Goal: Task Accomplishment & Management: Complete application form

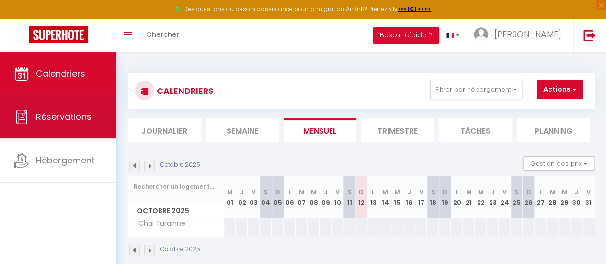
click at [56, 117] on span "Réservations" at bounding box center [64, 117] width 56 height 12
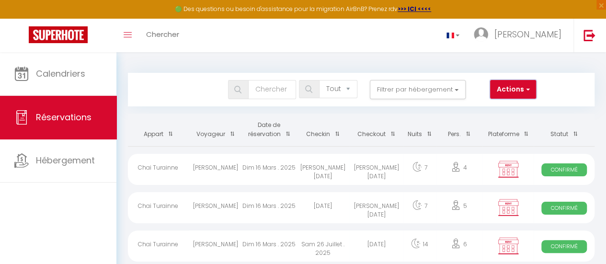
click at [520, 88] on button "Actions" at bounding box center [513, 89] width 46 height 19
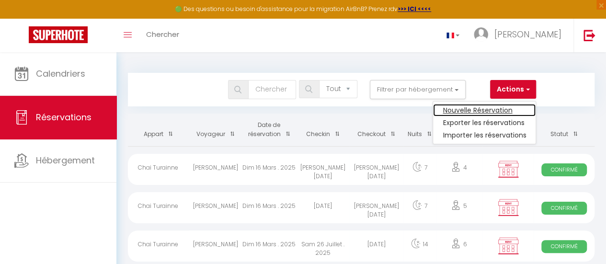
click at [497, 110] on link "Nouvelle Réservation" at bounding box center [484, 110] width 102 height 12
select select
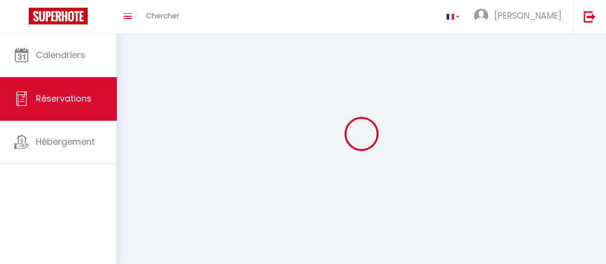
select select
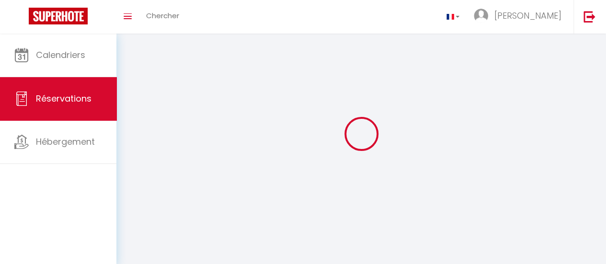
select select
checkbox input "false"
select select
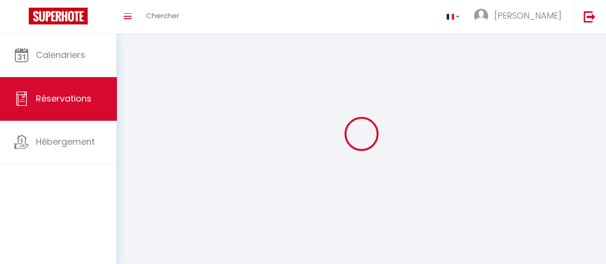
select select
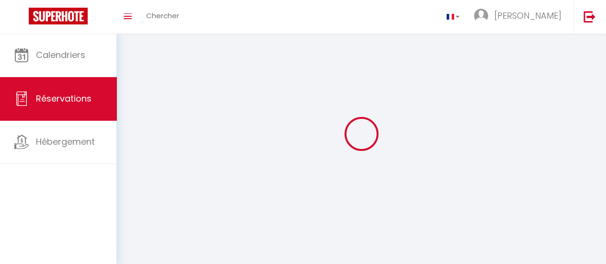
checkbox input "false"
select select
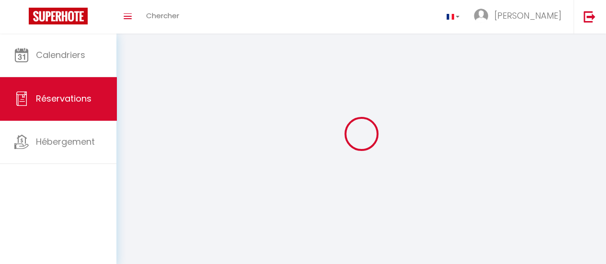
select select
checkbox input "false"
select select
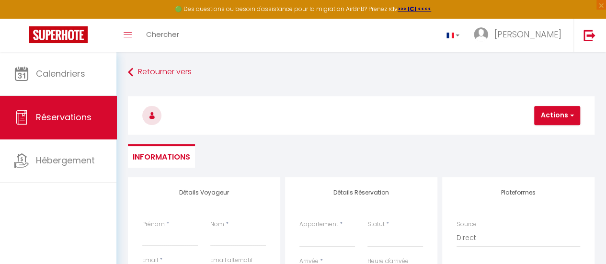
select select
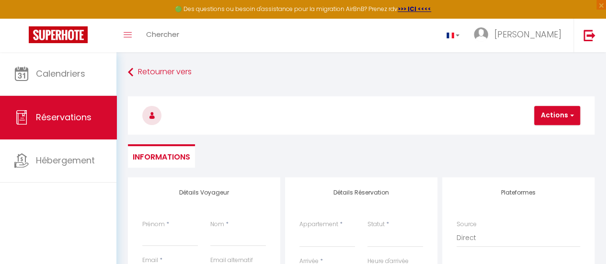
select select
checkbox input "false"
select select
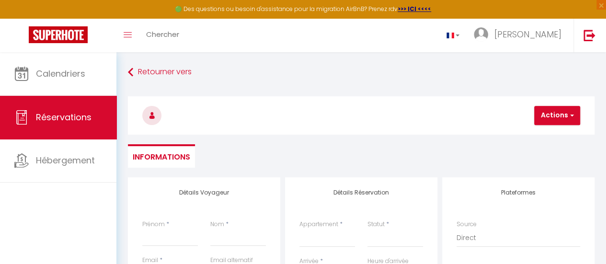
select select
checkbox input "false"
select select
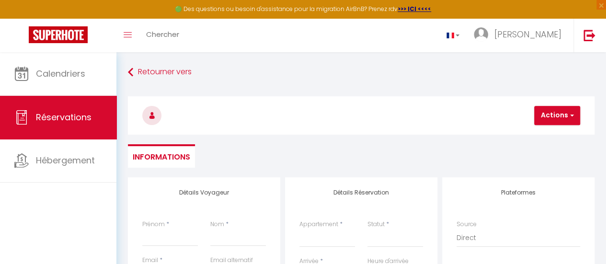
select select
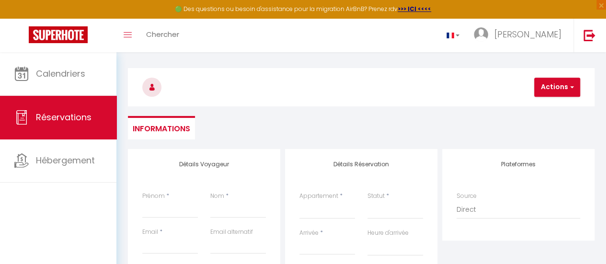
scroll to position [48, 0]
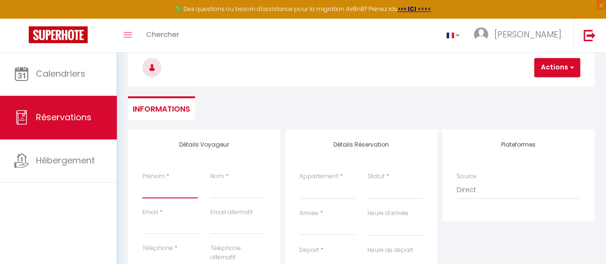
click at [164, 191] on input "Prénom" at bounding box center [170, 189] width 56 height 17
type input "A"
select select
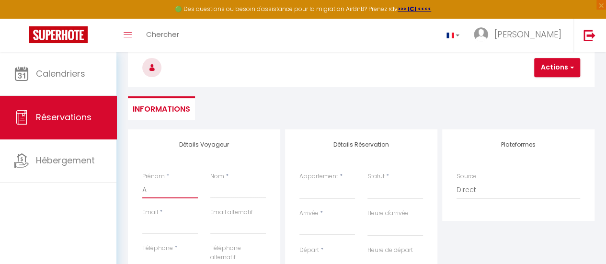
select select
checkbox input "false"
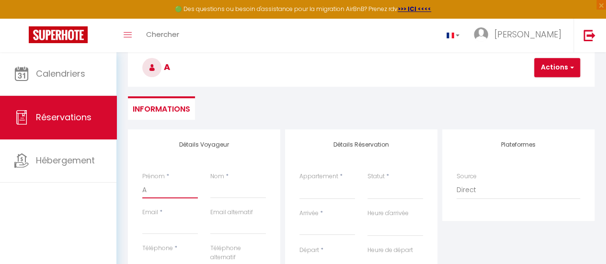
type input "Al"
select select
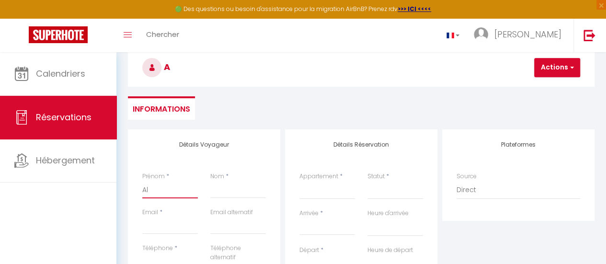
select select
checkbox input "false"
type input "[PERSON_NAME]"
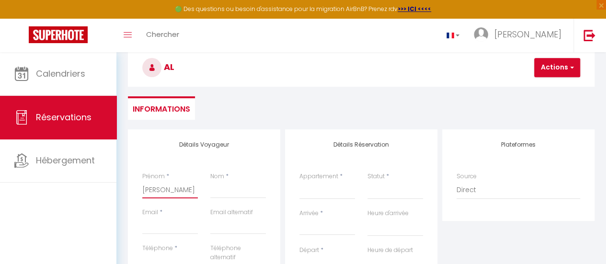
select select
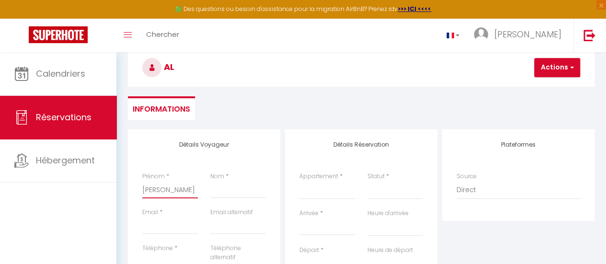
select select
checkbox input "false"
type input "Alic"
select select
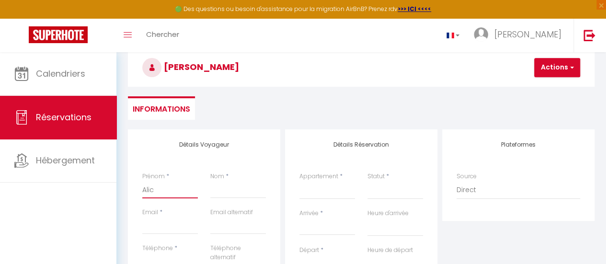
select select
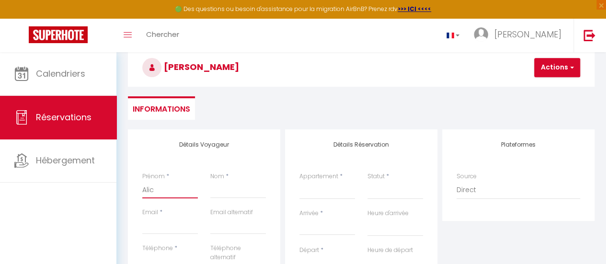
select select
checkbox input "false"
type input "Alice"
select select
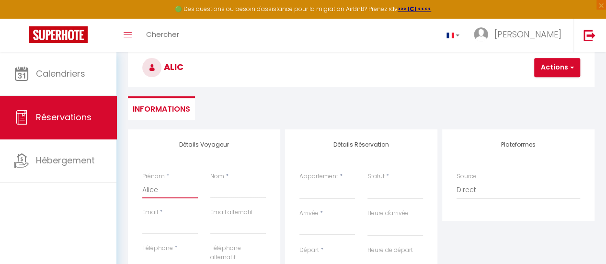
select select
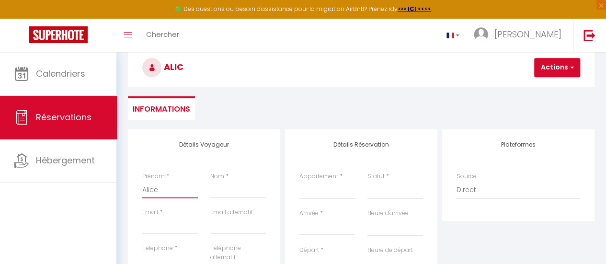
checkbox input "false"
type input "Alice"
select select
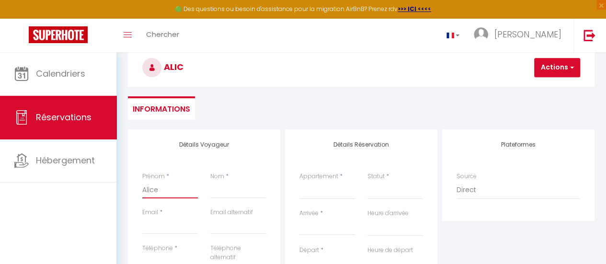
select select
checkbox input "false"
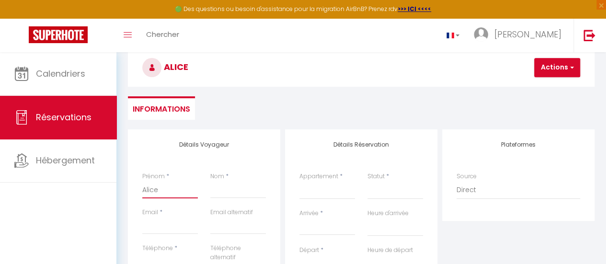
type input "Alice e"
select select
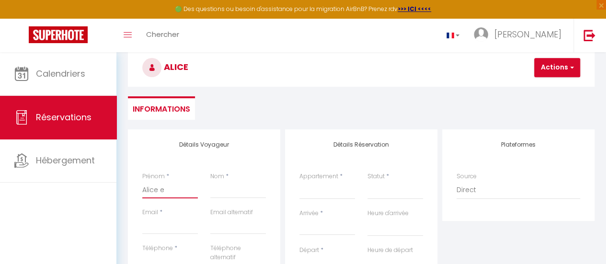
select select
checkbox input "false"
type input "Alice et"
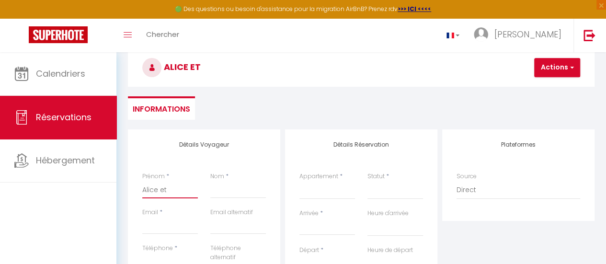
select select
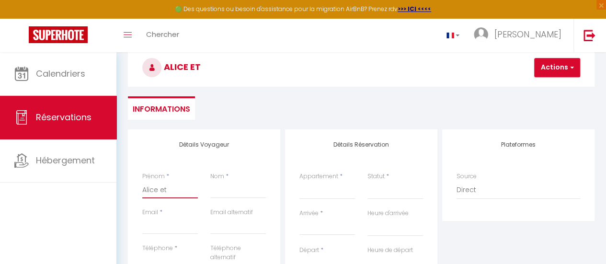
select select
checkbox input "false"
type input "Alice et"
select select
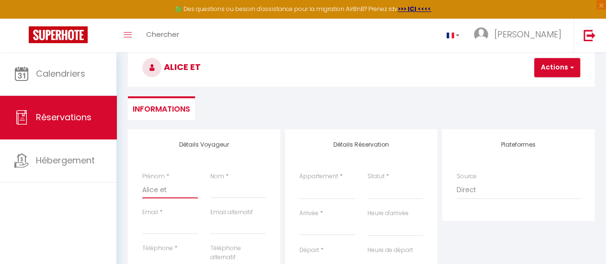
select select
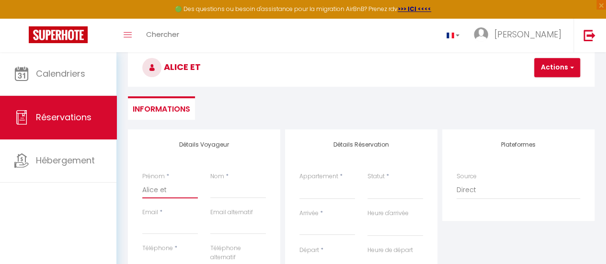
select select
checkbox input "false"
type input "[PERSON_NAME] et G"
select select
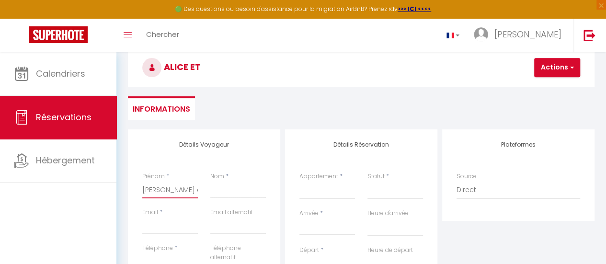
select select
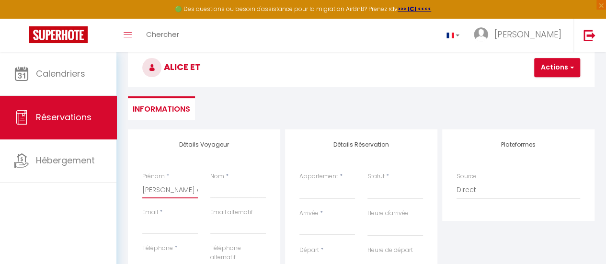
checkbox input "false"
type input "[PERSON_NAME] et Gu"
select select
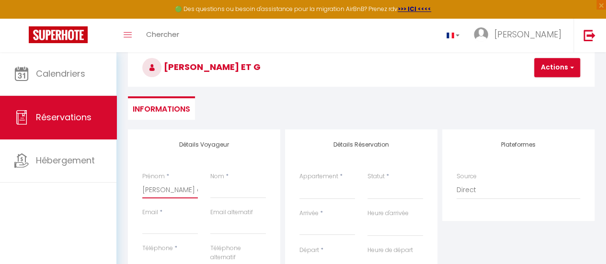
select select
checkbox input "false"
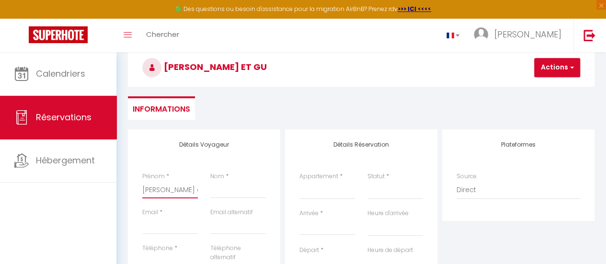
type input "[PERSON_NAME] et Gui"
select select
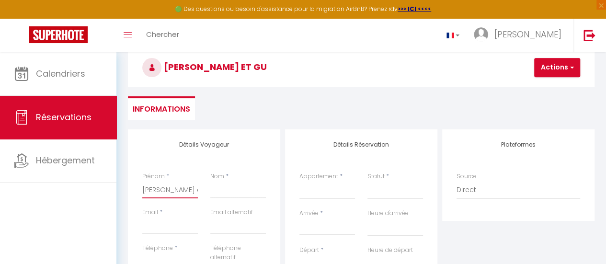
select select
checkbox input "false"
type input "[PERSON_NAME] et Guil"
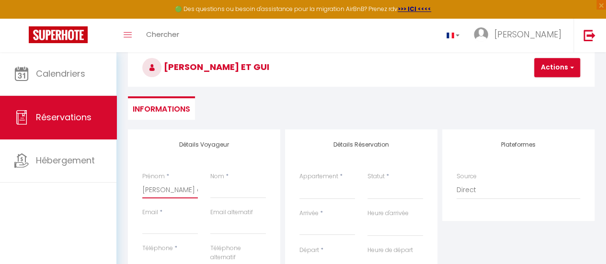
select select
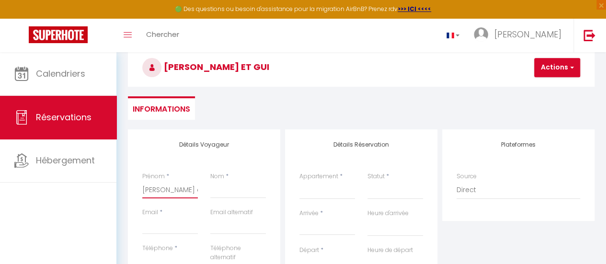
select select
checkbox input "false"
type input "[PERSON_NAME] et Guill"
select select
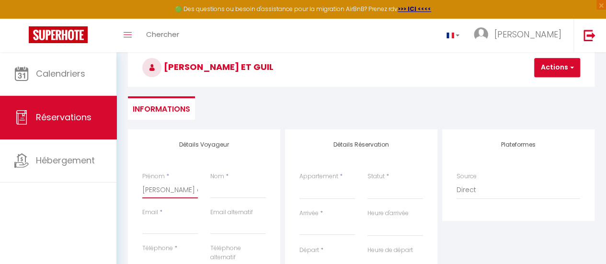
select select
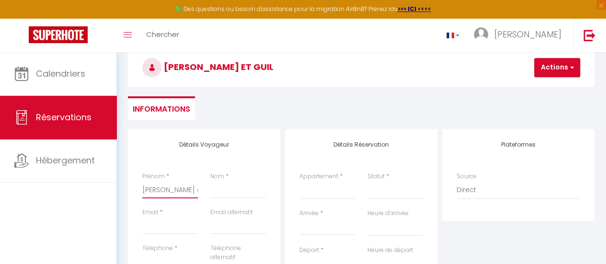
select select
checkbox input "false"
type input "[PERSON_NAME] et Guilla"
select select
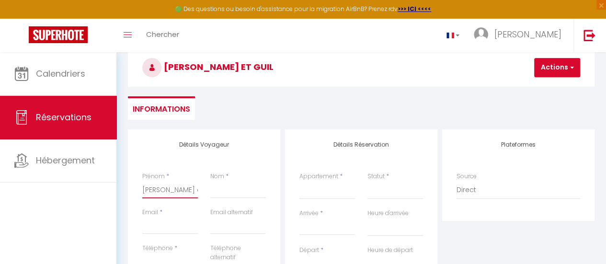
select select
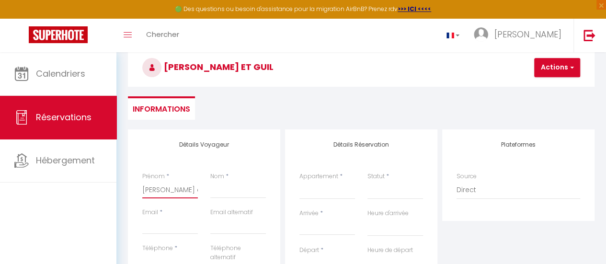
checkbox input "false"
type input "[PERSON_NAME] et [PERSON_NAME]"
select select
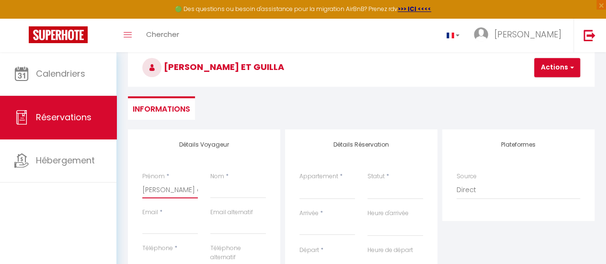
select select
checkbox input "false"
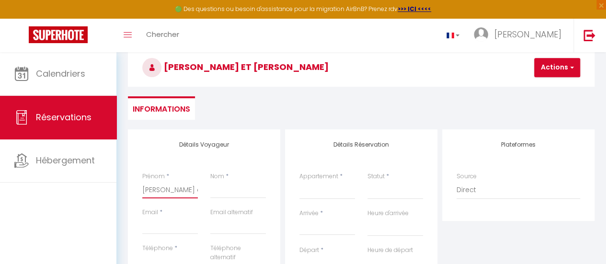
type input "[PERSON_NAME] et [PERSON_NAME]"
select select
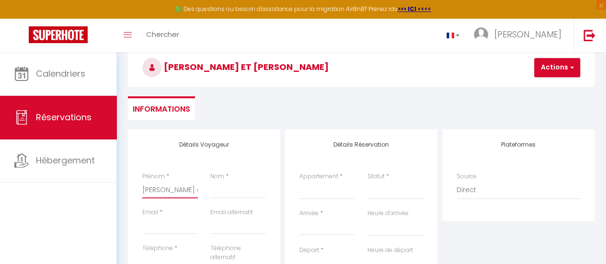
select select
checkbox input "false"
type input "[PERSON_NAME] et [PERSON_NAME]"
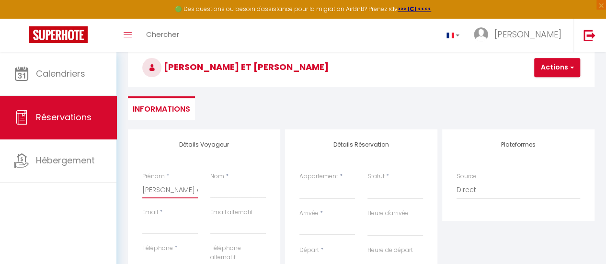
select select
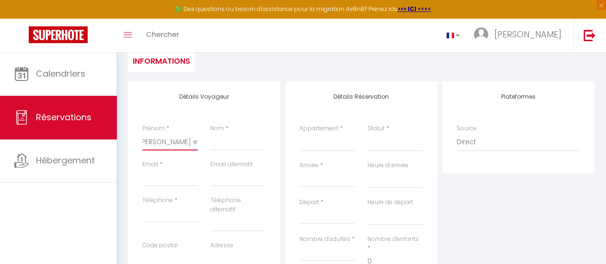
scroll to position [144, 0]
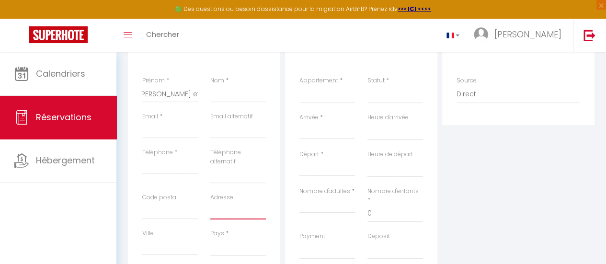
click at [222, 211] on input "Adresse" at bounding box center [238, 210] width 56 height 17
paste input "[STREET_ADDRESS]"
click at [160, 215] on input "Code postal" at bounding box center [170, 210] width 56 height 17
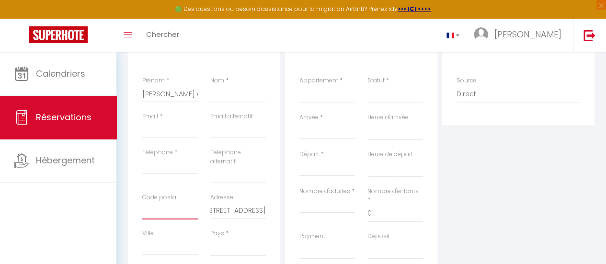
scroll to position [0, 0]
click at [182, 250] on input "Ville" at bounding box center [170, 246] width 56 height 17
click at [238, 251] on select "[GEOGRAPHIC_DATA] [GEOGRAPHIC_DATA] [GEOGRAPHIC_DATA] [GEOGRAPHIC_DATA] [GEOGRA…" at bounding box center [238, 247] width 56 height 18
click at [210, 238] on select "[GEOGRAPHIC_DATA] [GEOGRAPHIC_DATA] [GEOGRAPHIC_DATA] [GEOGRAPHIC_DATA] [GEOGRA…" at bounding box center [238, 247] width 56 height 18
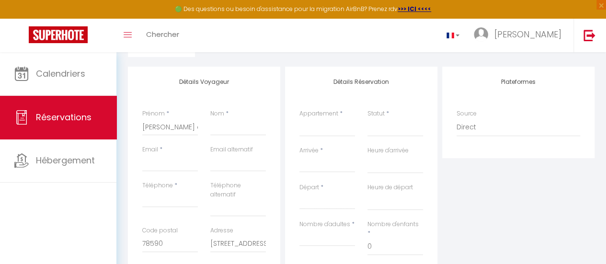
scroll to position [96, 0]
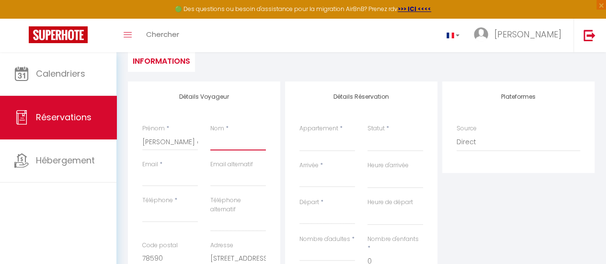
click at [237, 143] on input "Nom" at bounding box center [238, 141] width 56 height 17
click at [179, 181] on input "Email" at bounding box center [170, 177] width 56 height 17
paste input "[EMAIL_ADDRESS][DOMAIN_NAME]"
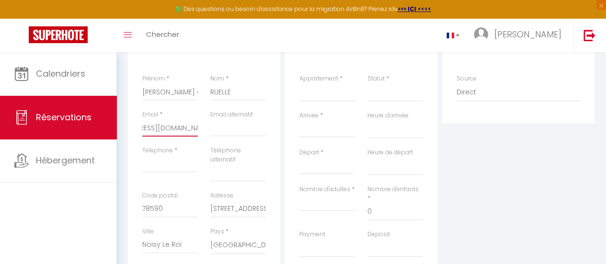
scroll to position [192, 0]
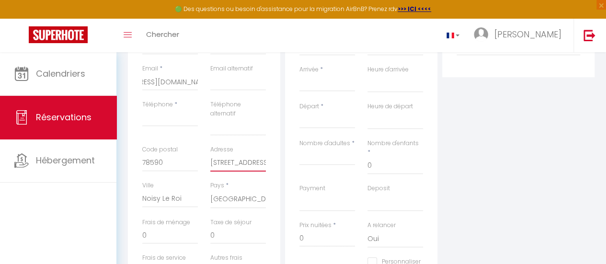
click at [234, 164] on input "[STREET_ADDRESS]" at bounding box center [238, 162] width 56 height 17
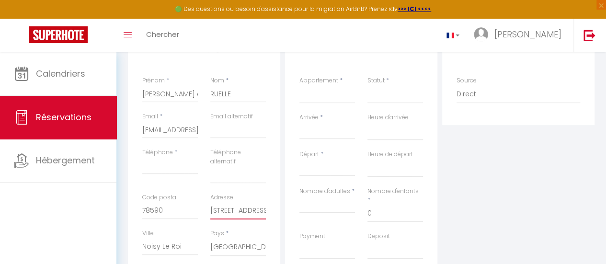
scroll to position [96, 0]
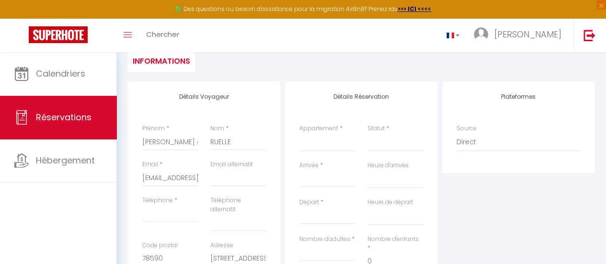
click at [335, 178] on input "Arrivée" at bounding box center [327, 179] width 56 height 12
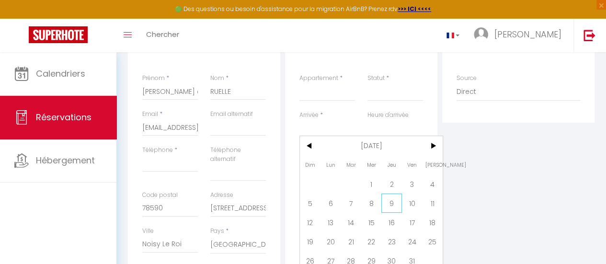
scroll to position [192, 0]
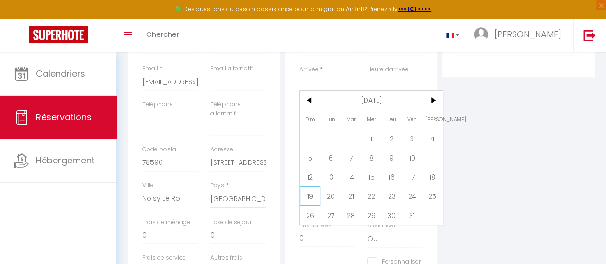
click at [311, 191] on span "19" at bounding box center [310, 195] width 21 height 19
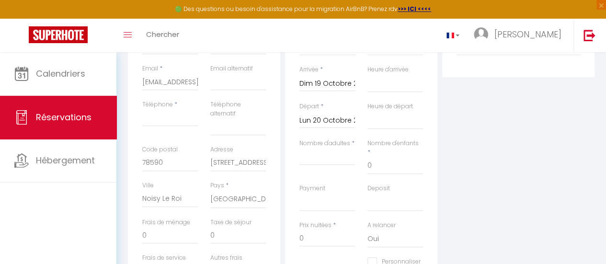
click at [337, 120] on input "Lun 20 Octobre 2025" at bounding box center [327, 120] width 56 height 12
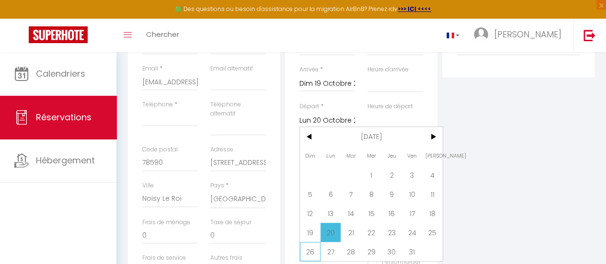
click at [310, 250] on span "26" at bounding box center [310, 251] width 21 height 19
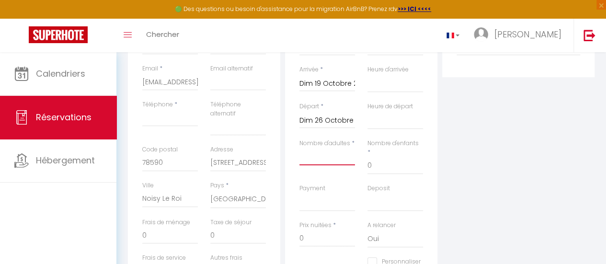
click at [338, 160] on input "Nombre d'adultes" at bounding box center [327, 156] width 56 height 17
click at [372, 157] on input "0" at bounding box center [395, 165] width 56 height 17
click at [397, 86] on select "00:00 00:30 01:00 01:30 02:00 02:30 03:00 03:30 04:00 04:30 05:00 05:30 06:00 0…" at bounding box center [395, 83] width 56 height 18
click at [367, 74] on select "00:00 00:30 01:00 01:30 02:00 02:30 03:00 03:30 04:00 04:30 05:00 05:30 06:00 0…" at bounding box center [395, 83] width 56 height 18
click at [388, 122] on select "00:00 00:30 01:00 01:30 02:00 02:30 03:00 03:30 04:00 04:30 05:00 05:30 06:00 0…" at bounding box center [395, 120] width 56 height 18
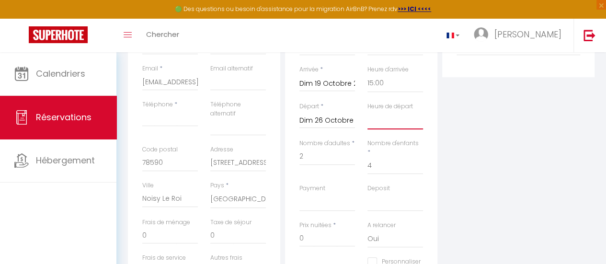
click at [367, 111] on select "00:00 00:30 01:00 01:30 02:00 02:30 03:00 03:30 04:00 04:30 05:00 05:30 06:00 0…" at bounding box center [395, 120] width 56 height 18
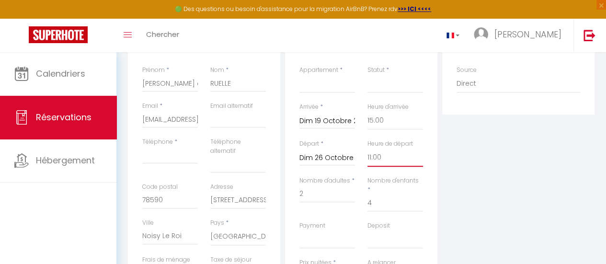
scroll to position [150, 0]
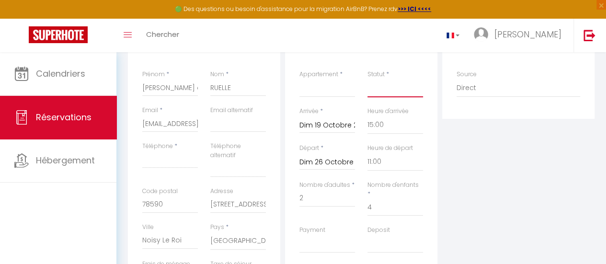
click at [400, 92] on select "Confirmé Non Confirmé [PERSON_NAME] par le voyageur No Show Request" at bounding box center [395, 88] width 56 height 18
click at [367, 79] on select "Confirmé Non Confirmé [PERSON_NAME] par le voyageur No Show Request" at bounding box center [395, 88] width 56 height 18
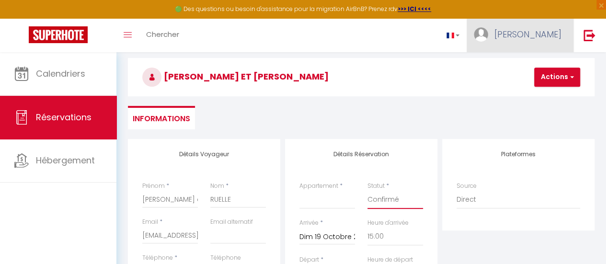
scroll to position [6, 0]
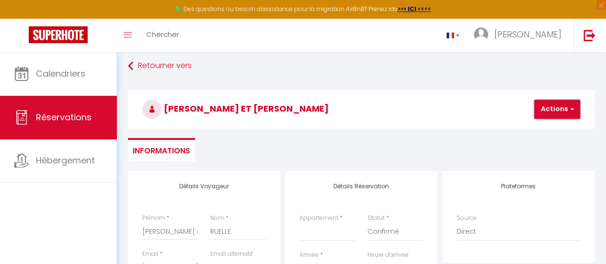
click at [569, 107] on span "button" at bounding box center [570, 109] width 6 height 9
click at [559, 130] on link "Enregistrer" at bounding box center [565, 130] width 76 height 12
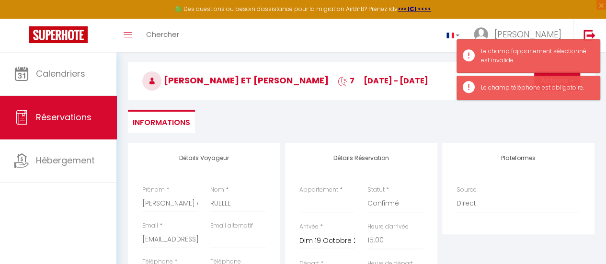
scroll to position [54, 0]
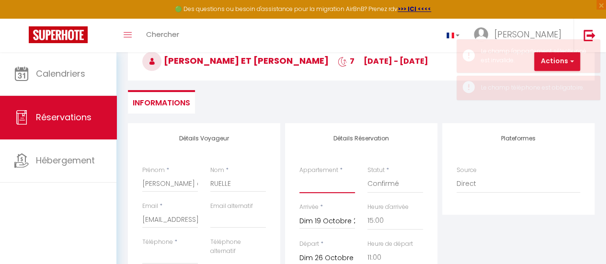
click at [330, 184] on select "Chai Turainne" at bounding box center [327, 184] width 56 height 18
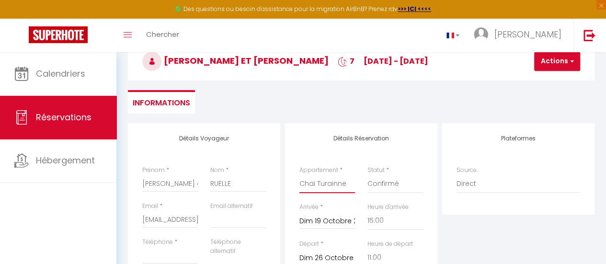
click at [299, 175] on select "Chai Turainne" at bounding box center [327, 184] width 56 height 18
click at [552, 59] on button "Actions" at bounding box center [557, 61] width 46 height 19
click at [553, 81] on link "Enregistrer" at bounding box center [565, 82] width 76 height 12
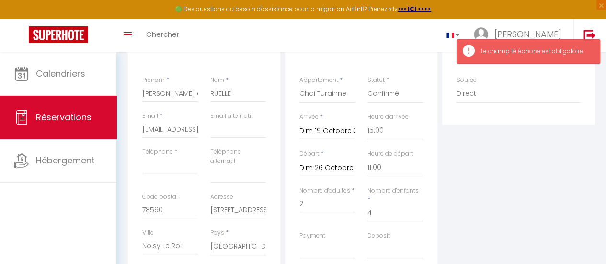
scroll to position [148, 0]
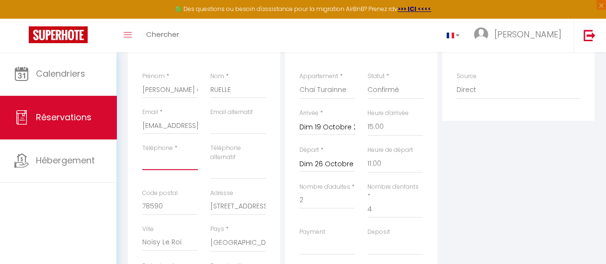
click at [168, 166] on input "Téléphone" at bounding box center [170, 161] width 56 height 17
paste input "06 09 09 02 04"
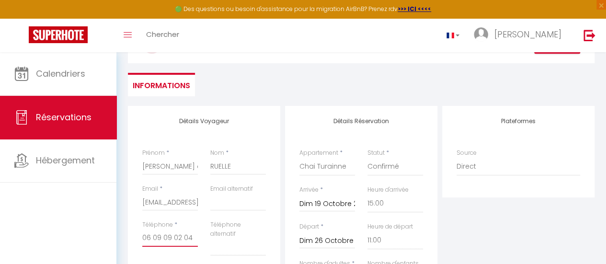
scroll to position [0, 0]
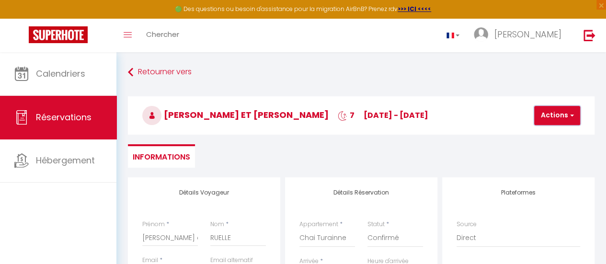
click at [548, 114] on button "Actions" at bounding box center [557, 115] width 46 height 19
click at [552, 137] on link "Enregistrer" at bounding box center [565, 136] width 76 height 12
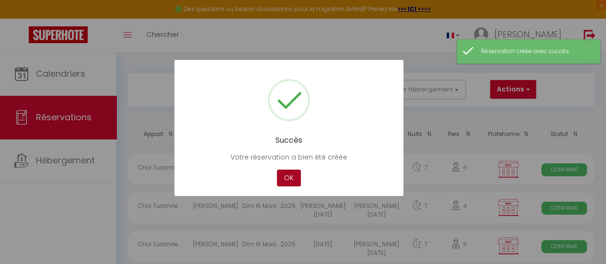
click at [288, 179] on button "OK" at bounding box center [289, 177] width 24 height 17
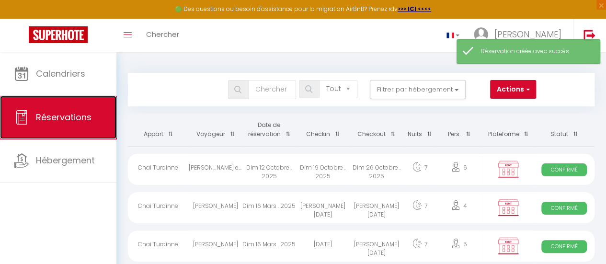
click at [62, 120] on span "Réservations" at bounding box center [64, 117] width 56 height 12
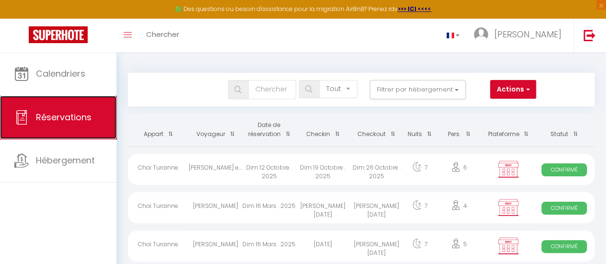
scroll to position [48, 0]
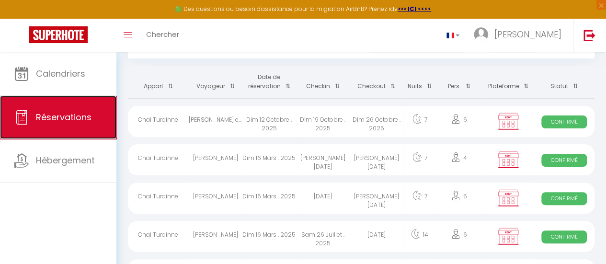
click at [35, 117] on link "Réservations" at bounding box center [58, 117] width 116 height 43
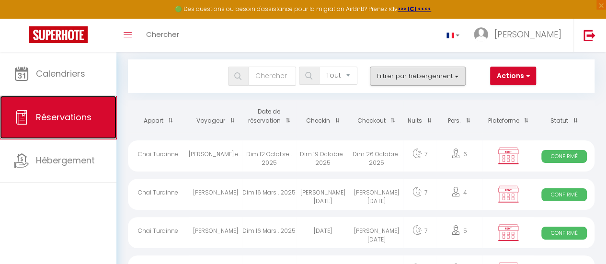
scroll to position [0, 0]
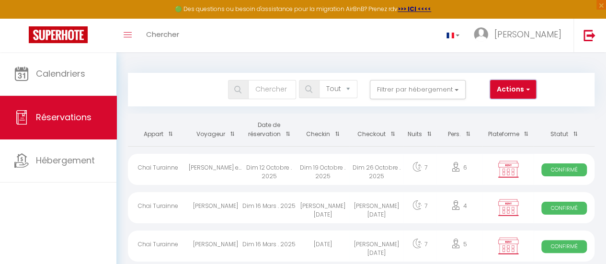
click at [523, 88] on button "Actions" at bounding box center [513, 89] width 46 height 19
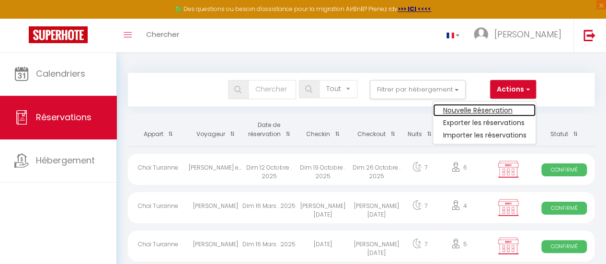
click at [483, 112] on link "Nouvelle Réservation" at bounding box center [484, 110] width 102 height 12
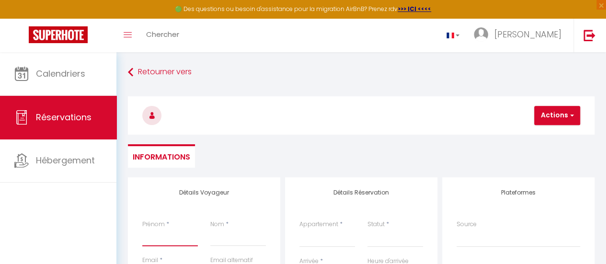
click at [193, 241] on input "Prénom" at bounding box center [170, 237] width 56 height 17
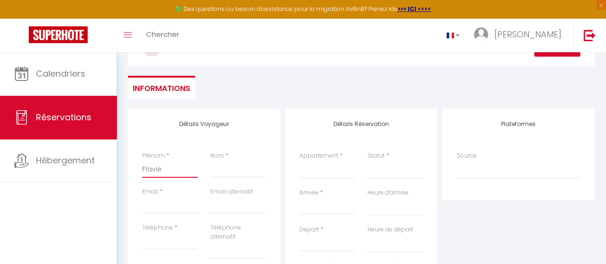
scroll to position [96, 0]
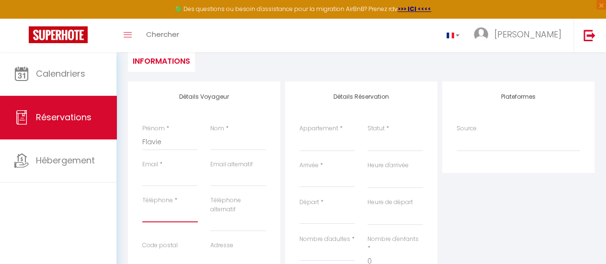
click at [169, 216] on input "Téléphone" at bounding box center [170, 213] width 56 height 17
paste input "06 17 99 21 01"
click at [232, 144] on input "Nom" at bounding box center [238, 141] width 56 height 17
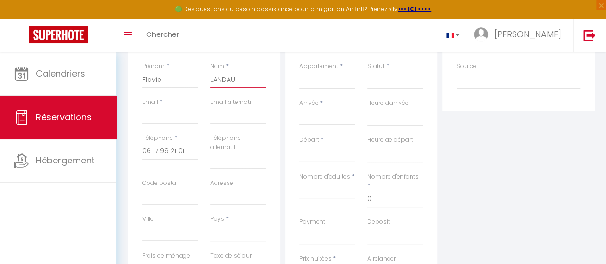
scroll to position [144, 0]
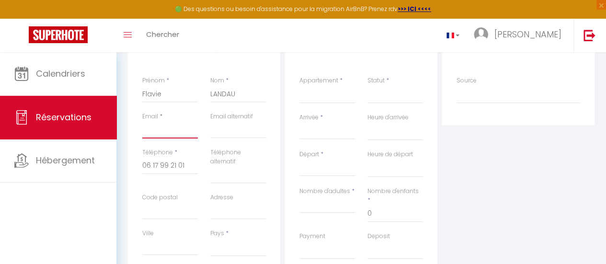
click at [176, 133] on input "Email" at bounding box center [170, 129] width 56 height 17
paste input "[EMAIL_ADDRESS][DOMAIN_NAME]"
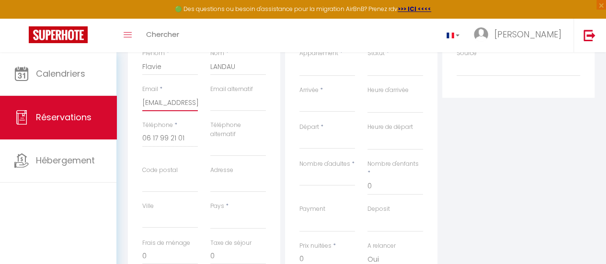
scroll to position [192, 0]
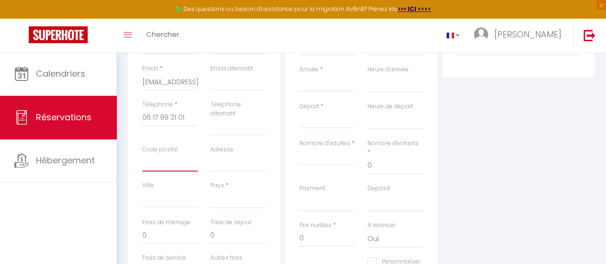
click at [163, 159] on input "Code postal" at bounding box center [170, 162] width 56 height 17
click at [273, 164] on div "Détails Voyageur Prénom * Flavie Nom * LANDAU Email * [EMAIL_ADDRESS][DOMAIN_NA…" at bounding box center [204, 161] width 152 height 351
click at [228, 160] on input "Adresse" at bounding box center [238, 162] width 56 height 17
paste input "[STREET_ADDRESS]"
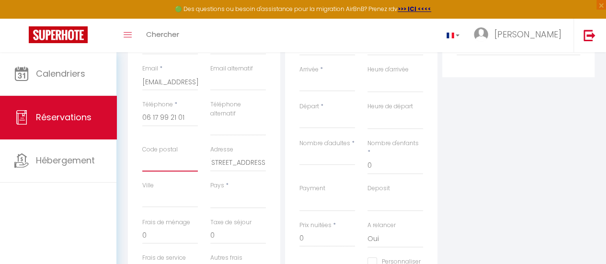
click at [187, 163] on input "Code postal" at bounding box center [170, 162] width 56 height 17
click at [153, 200] on input "Ville" at bounding box center [170, 198] width 56 height 17
click at [215, 203] on select "[GEOGRAPHIC_DATA] [GEOGRAPHIC_DATA] [GEOGRAPHIC_DATA] [GEOGRAPHIC_DATA] [GEOGRA…" at bounding box center [238, 199] width 56 height 18
click at [210, 190] on select "[GEOGRAPHIC_DATA] [GEOGRAPHIC_DATA] [GEOGRAPHIC_DATA] [GEOGRAPHIC_DATA] [GEOGRA…" at bounding box center [238, 199] width 56 height 18
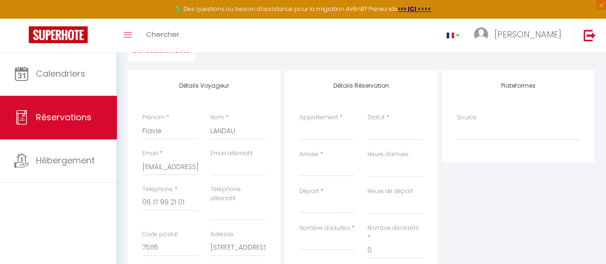
scroll to position [96, 0]
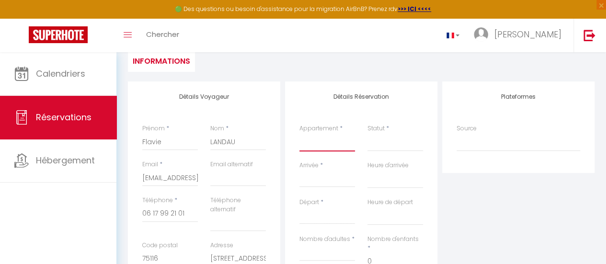
click at [328, 145] on select "Chai Turainne" at bounding box center [327, 142] width 56 height 18
click at [299, 133] on select "Chai Turainne" at bounding box center [327, 142] width 56 height 18
click at [406, 143] on select "Confirmé Non Confirmé [PERSON_NAME] par le voyageur No Show Request" at bounding box center [395, 142] width 56 height 18
click at [367, 133] on select "Confirmé Non Confirmé [PERSON_NAME] par le voyageur No Show Request" at bounding box center [395, 142] width 56 height 18
click at [328, 179] on input "Arrivée" at bounding box center [327, 179] width 56 height 12
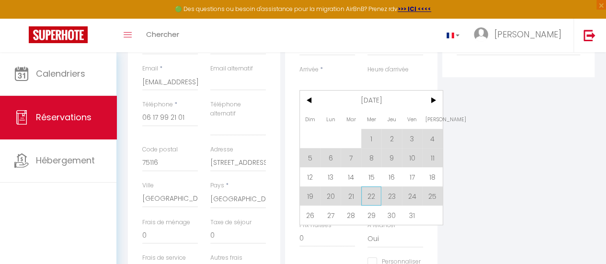
scroll to position [239, 0]
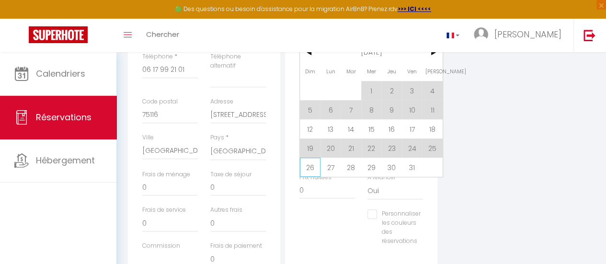
click at [311, 166] on span "26" at bounding box center [310, 167] width 21 height 19
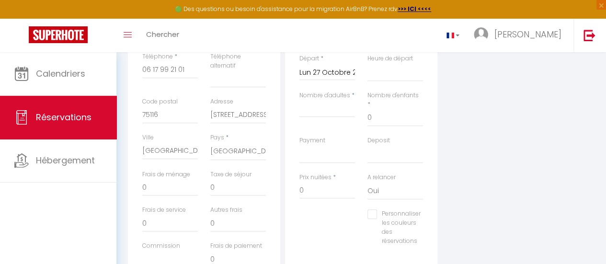
click at [333, 71] on input "Lun 27 Octobre 2025" at bounding box center [327, 73] width 56 height 12
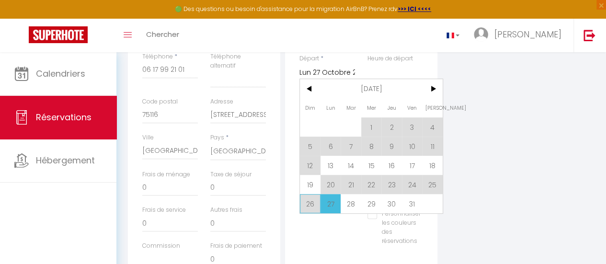
click at [310, 202] on span "26" at bounding box center [310, 203] width 21 height 19
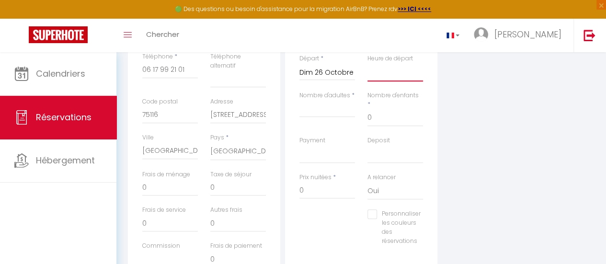
click at [383, 75] on select "00:00 00:30 01:00 01:30 02:00 02:30 03:00 03:30 04:00 04:30 05:00 05:30 06:00 0…" at bounding box center [395, 72] width 56 height 18
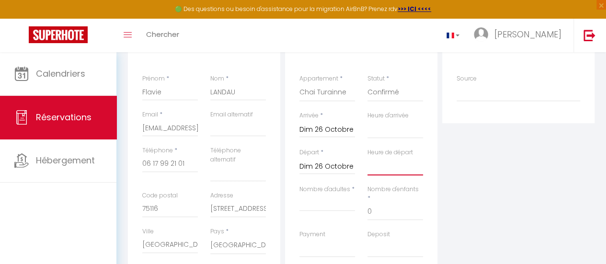
scroll to position [144, 0]
click at [338, 129] on input "Dim 26 Octobre 2025" at bounding box center [327, 131] width 56 height 12
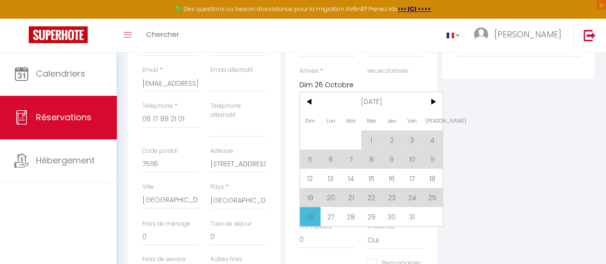
scroll to position [192, 0]
click at [378, 79] on select "00:00 00:30 01:00 01:30 02:00 02:30 03:00 03:30 04:00 04:30 05:00 05:30 06:00 0…" at bounding box center [395, 83] width 56 height 18
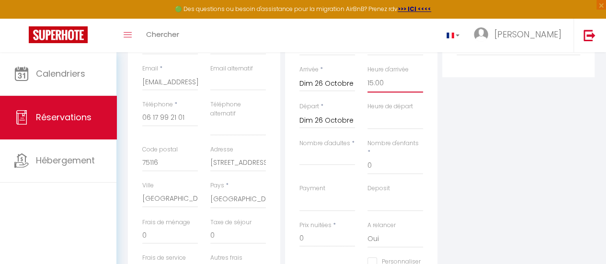
click at [367, 74] on select "00:00 00:30 01:00 01:30 02:00 02:30 03:00 03:30 04:00 04:30 05:00 05:30 06:00 0…" at bounding box center [395, 83] width 56 height 18
click at [331, 119] on input "Dim 26 Octobre 2025" at bounding box center [327, 120] width 56 height 12
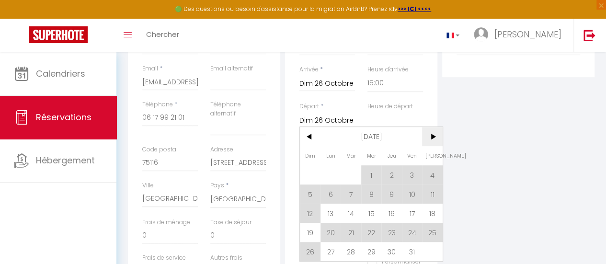
click at [430, 136] on span ">" at bounding box center [432, 136] width 21 height 19
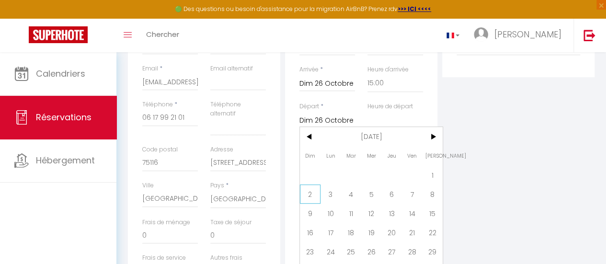
click at [308, 195] on span "2" at bounding box center [310, 193] width 21 height 19
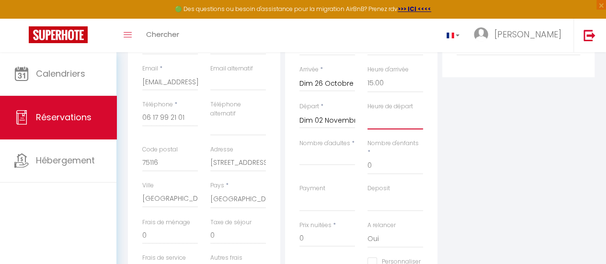
click at [386, 123] on select "00:00 00:30 01:00 01:30 02:00 02:30 03:00 03:30 04:00 04:30 05:00 05:30 06:00 0…" at bounding box center [395, 120] width 56 height 18
click at [367, 111] on select "00:00 00:30 01:00 01:30 02:00 02:30 03:00 03:30 04:00 04:30 05:00 05:30 06:00 0…" at bounding box center [395, 120] width 56 height 18
click at [382, 124] on select "00:00 00:30 01:00 01:30 02:00 02:30 03:00 03:30 04:00 04:30 05:00 05:30 06:00 0…" at bounding box center [395, 120] width 56 height 18
click at [367, 111] on select "00:00 00:30 01:00 01:30 02:00 02:30 03:00 03:30 04:00 04:30 05:00 05:30 06:00 0…" at bounding box center [395, 120] width 56 height 18
click at [333, 156] on input "Nombre d'adultes" at bounding box center [327, 156] width 56 height 17
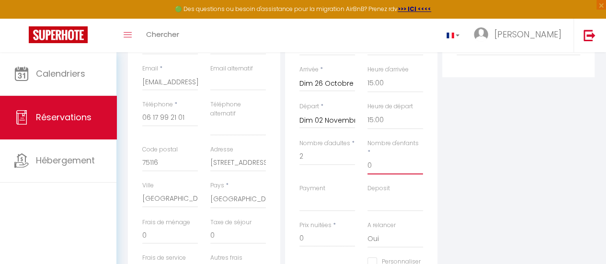
click at [412, 157] on input "0" at bounding box center [395, 165] width 56 height 17
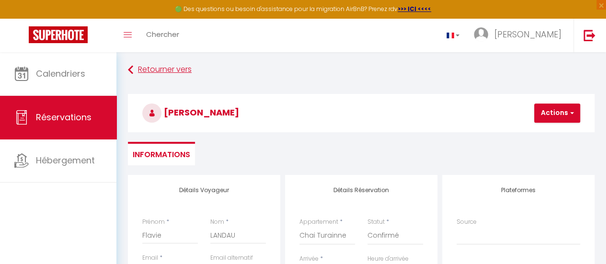
scroll to position [0, 0]
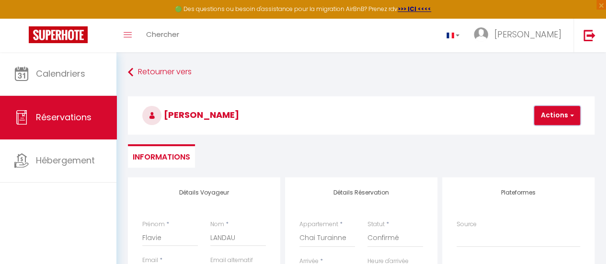
click at [555, 113] on button "Actions" at bounding box center [557, 115] width 46 height 19
click at [562, 136] on link "Enregistrer" at bounding box center [565, 136] width 76 height 12
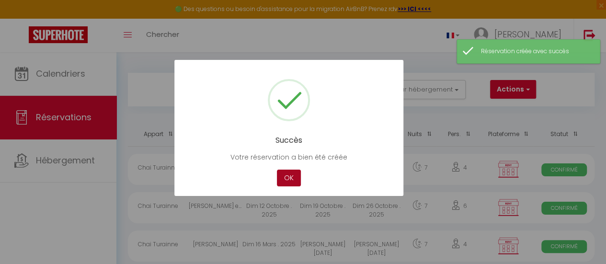
click at [292, 179] on button "OK" at bounding box center [289, 177] width 24 height 17
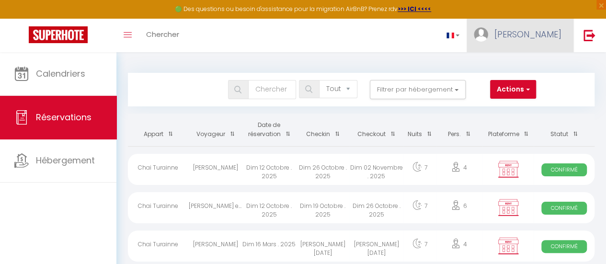
click at [554, 32] on span "[PERSON_NAME]" at bounding box center [527, 34] width 67 height 12
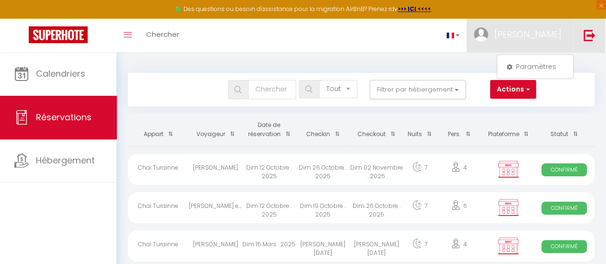
click at [587, 36] on img at bounding box center [589, 35] width 12 height 12
